Goal: Transaction & Acquisition: Purchase product/service

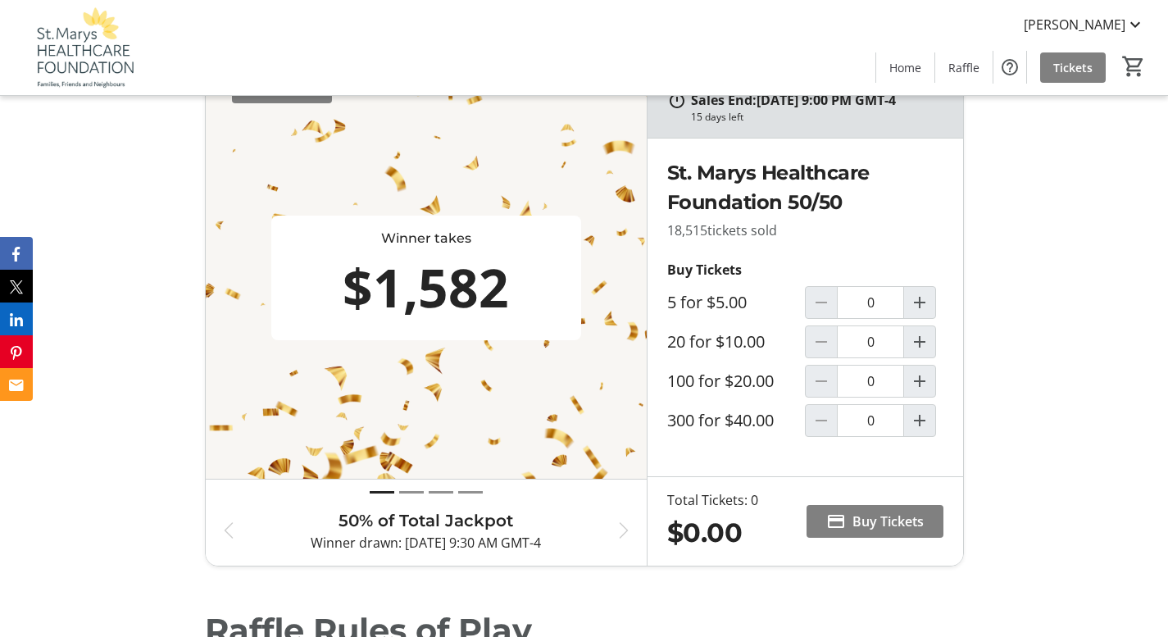
scroll to position [574, 0]
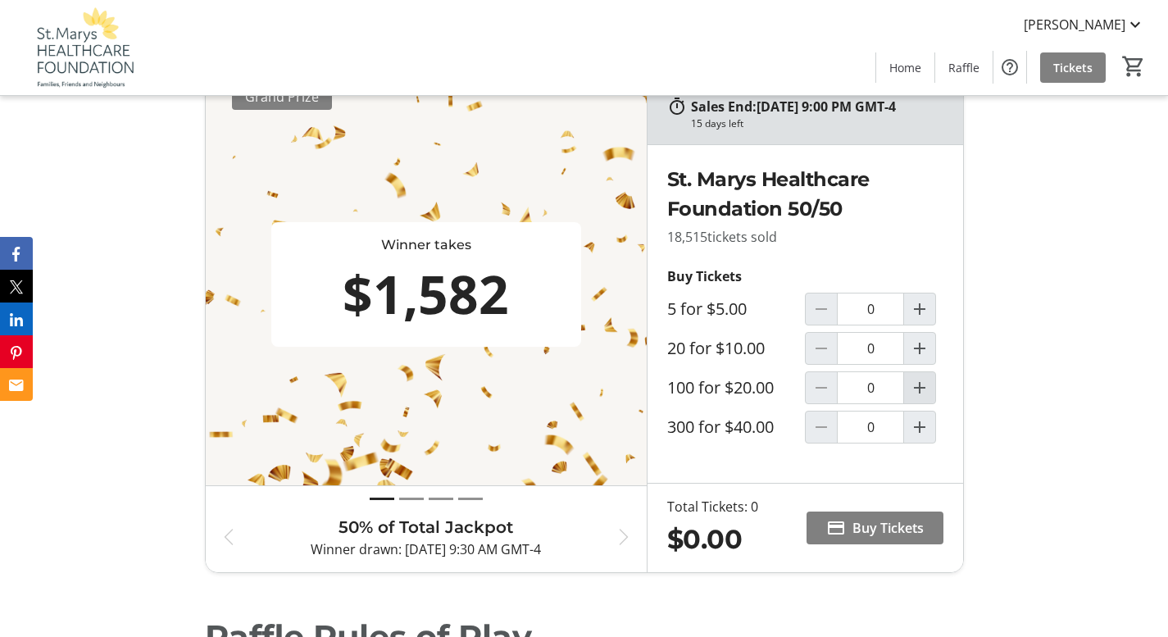
click at [919, 398] on mat-icon "Increment by one" at bounding box center [920, 388] width 20 height 20
type input "1"
click at [882, 538] on span "Buy Tickets" at bounding box center [887, 528] width 71 height 20
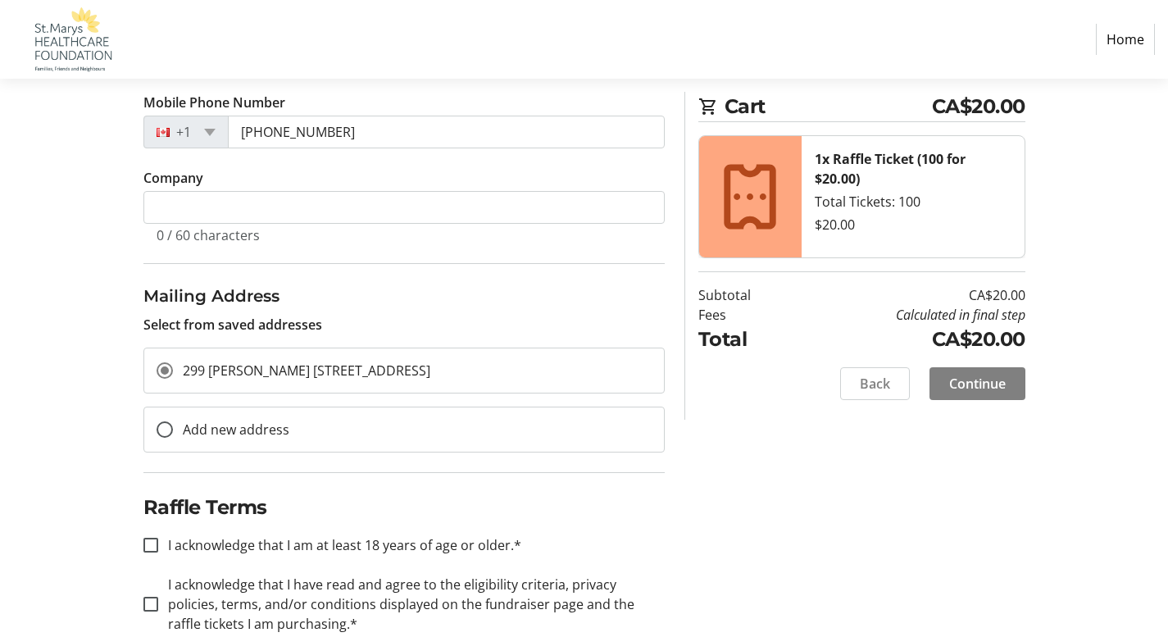
scroll to position [378, 0]
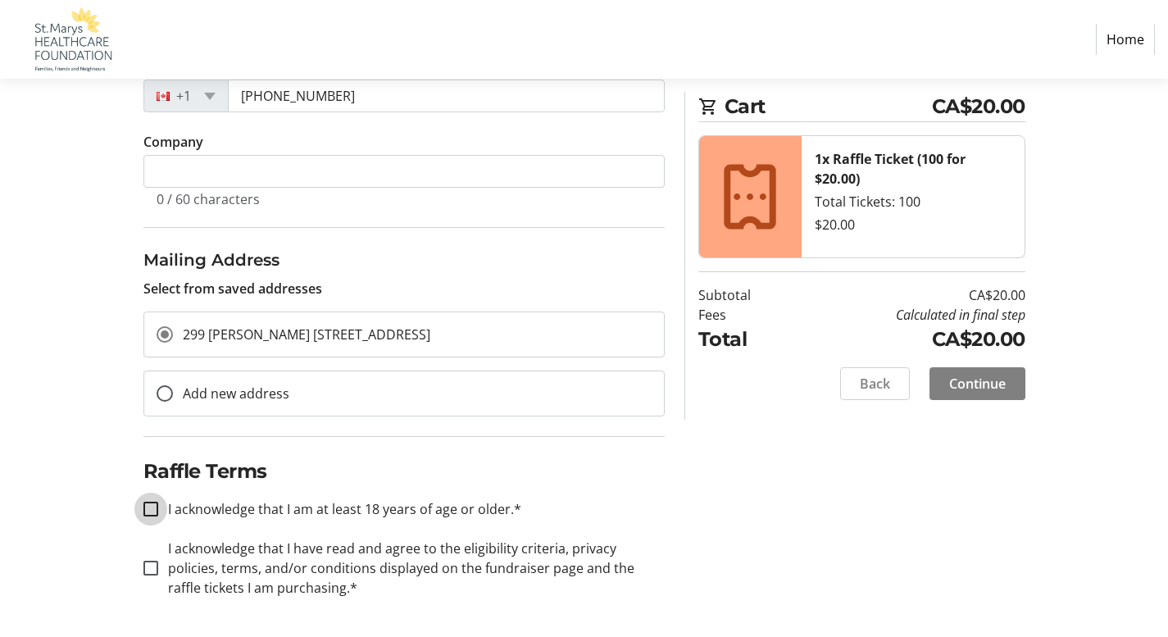
click at [151, 505] on input "I acknowledge that I am at least 18 years of age or older.*" at bounding box center [150, 509] width 15 height 15
checkbox input "true"
click at [151, 569] on input "I acknowledge that I have read and agree to the eligibility criteria, privacy p…" at bounding box center [150, 568] width 15 height 15
checkbox input "true"
click at [986, 384] on span "Continue" at bounding box center [977, 384] width 57 height 20
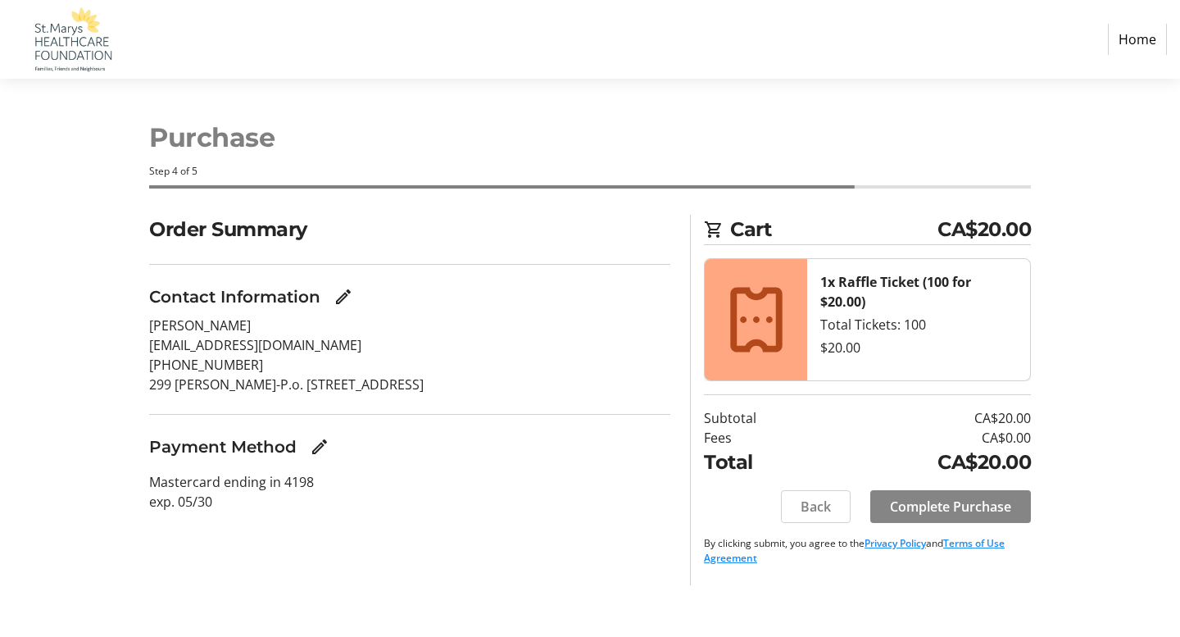
click at [975, 507] on span "Complete Purchase" at bounding box center [950, 507] width 121 height 20
